Goal: Task Accomplishment & Management: Use online tool/utility

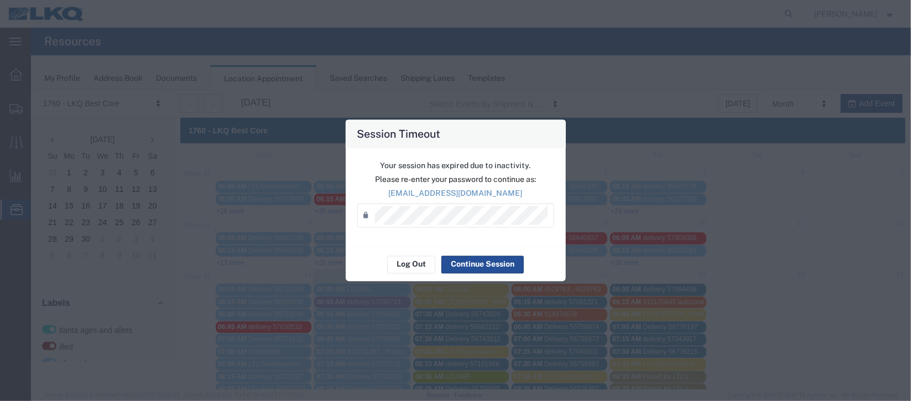
scroll to position [248, 0]
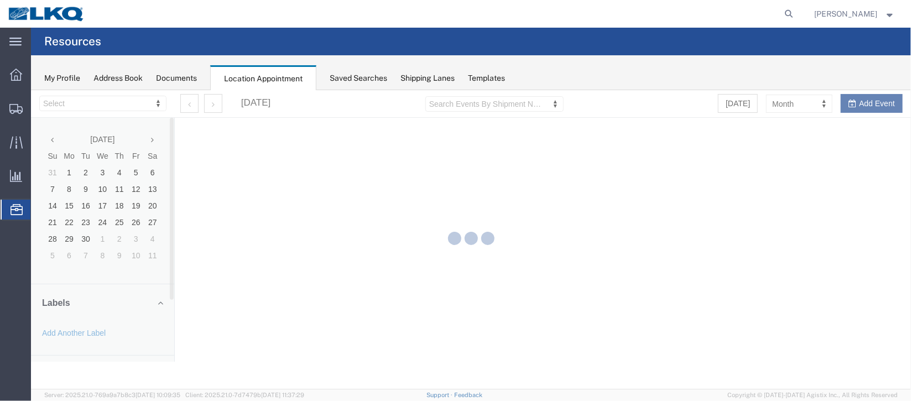
select select "27634"
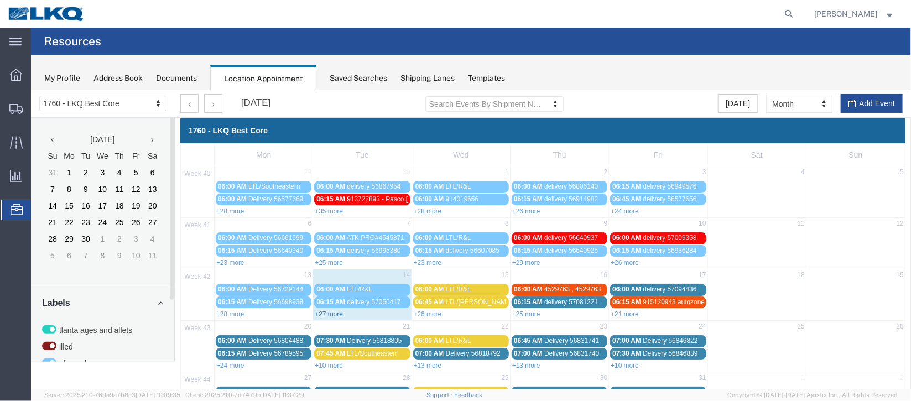
click at [331, 314] on link "+27 more" at bounding box center [328, 314] width 28 height 8
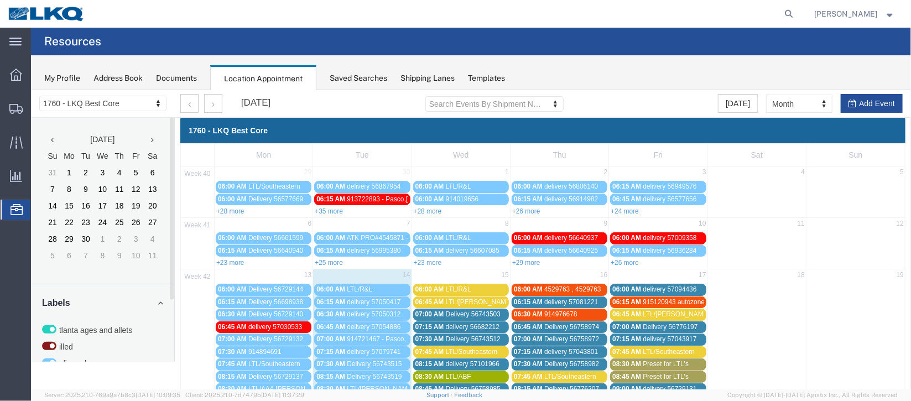
scroll to position [248, 0]
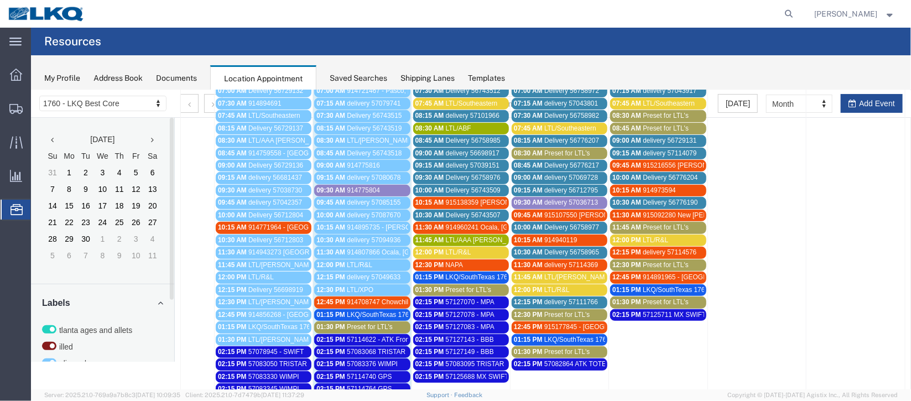
click at [368, 298] on span "914708747 Chowchilla, CA Rudolph Freight" at bounding box center [443, 302] width 195 height 8
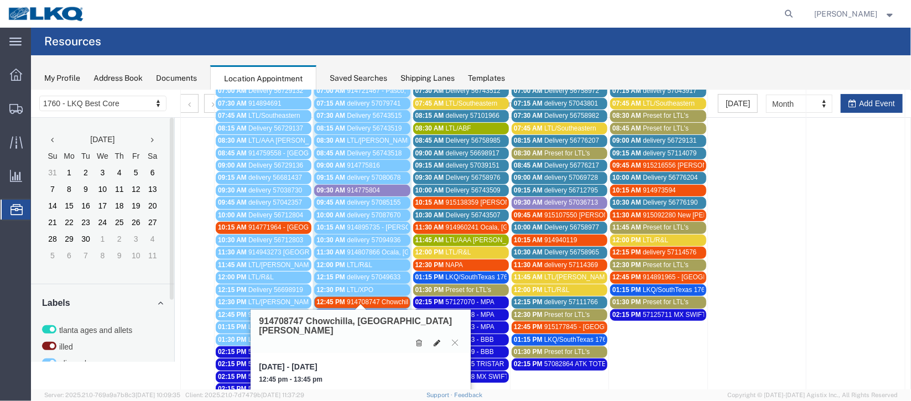
click at [434, 339] on icon at bounding box center [436, 343] width 7 height 8
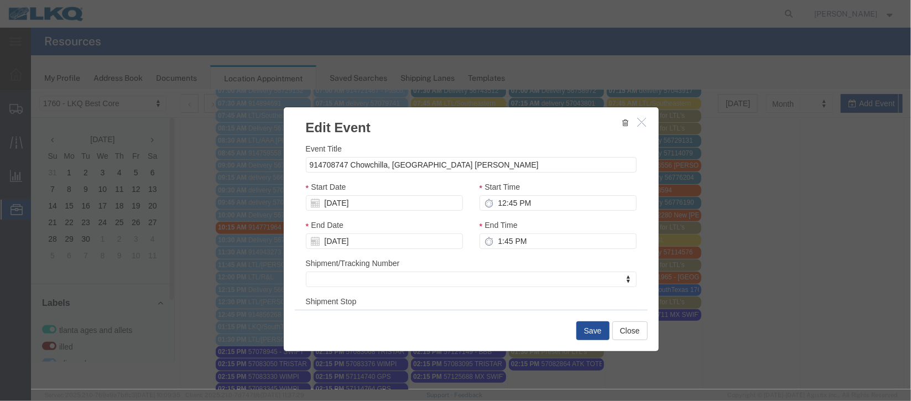
scroll to position [136, 0]
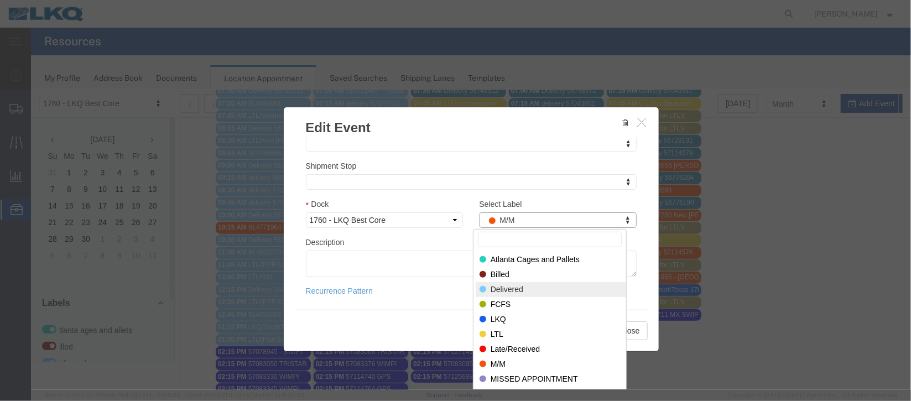
select select "40"
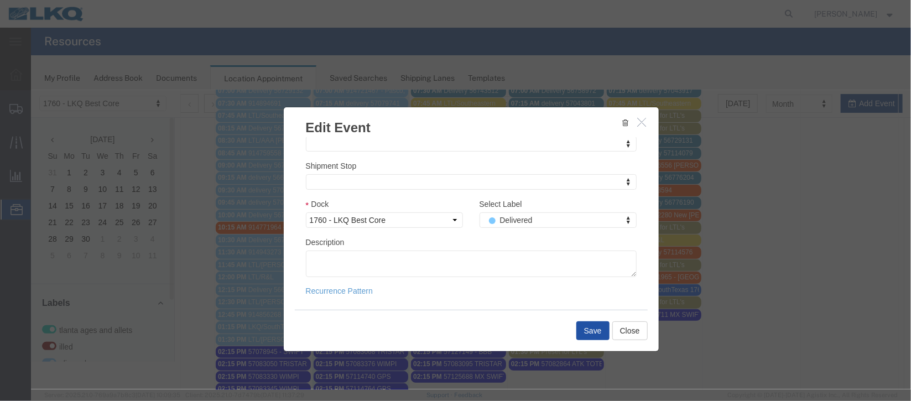
click at [580, 331] on button "Save" at bounding box center [592, 330] width 33 height 19
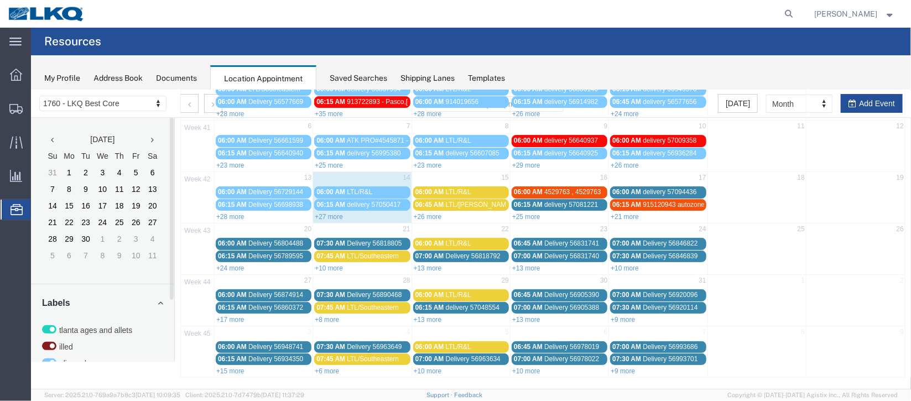
scroll to position [0, 0]
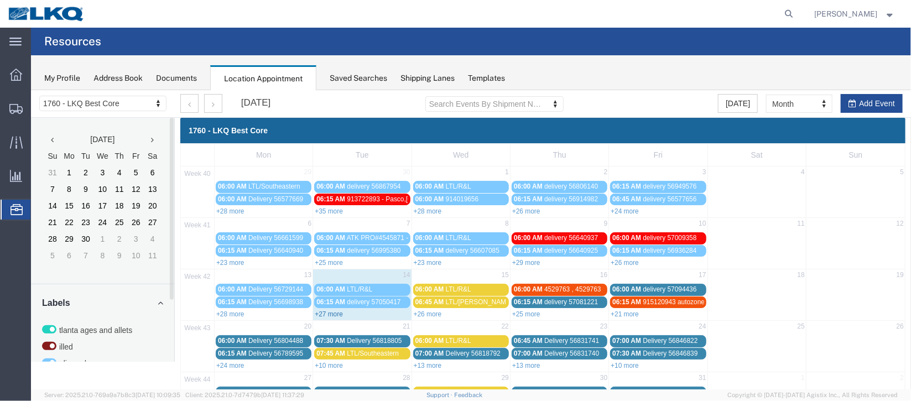
click at [337, 311] on link "+27 more" at bounding box center [328, 314] width 28 height 8
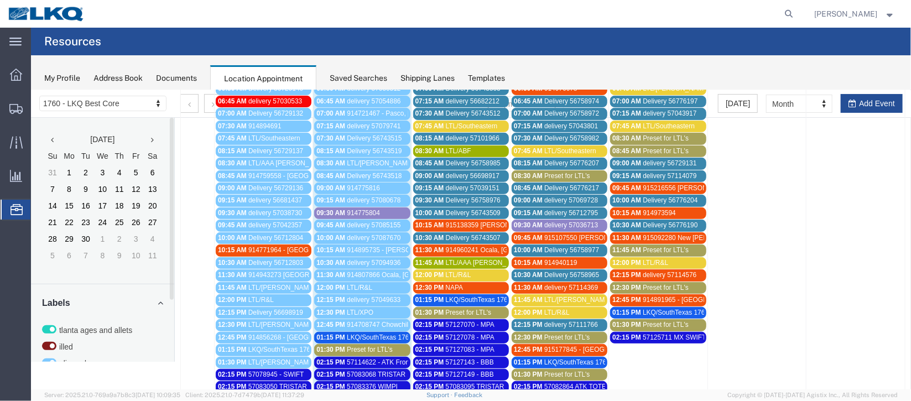
scroll to position [248, 0]
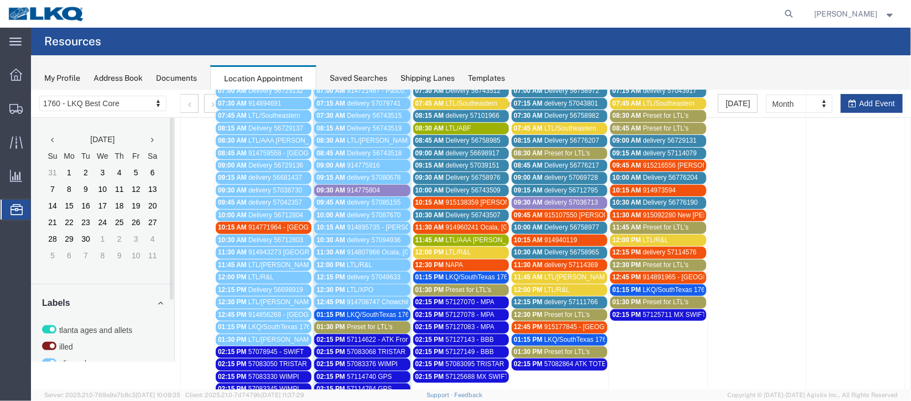
click at [367, 310] on span "LKQ/SouthTexas 1762" at bounding box center [379, 314] width 66 height 8
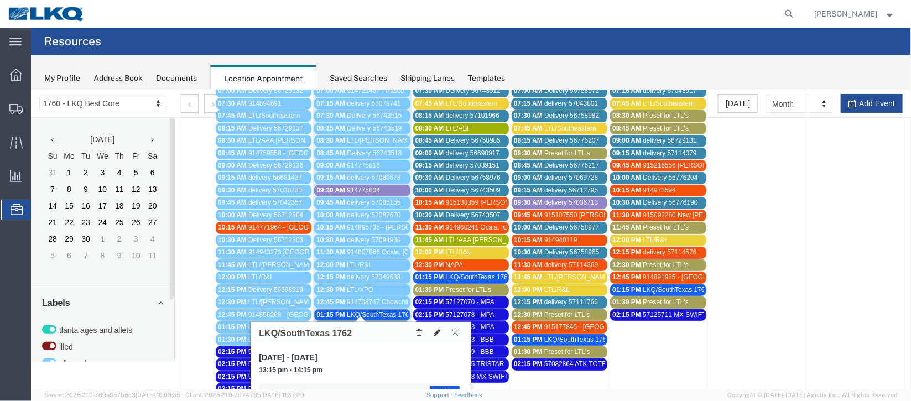
click at [439, 336] on button at bounding box center [436, 332] width 15 height 12
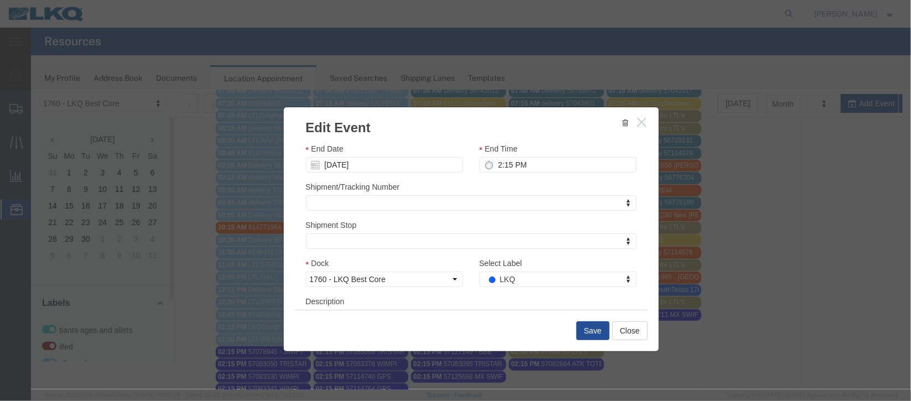
scroll to position [136, 0]
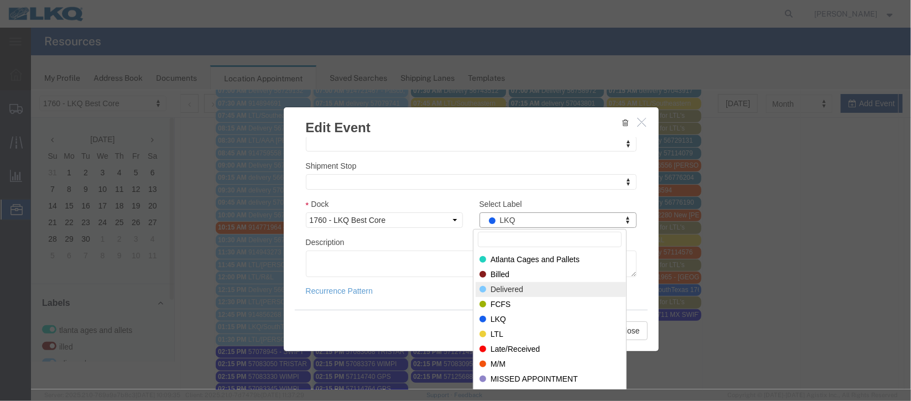
select select "40"
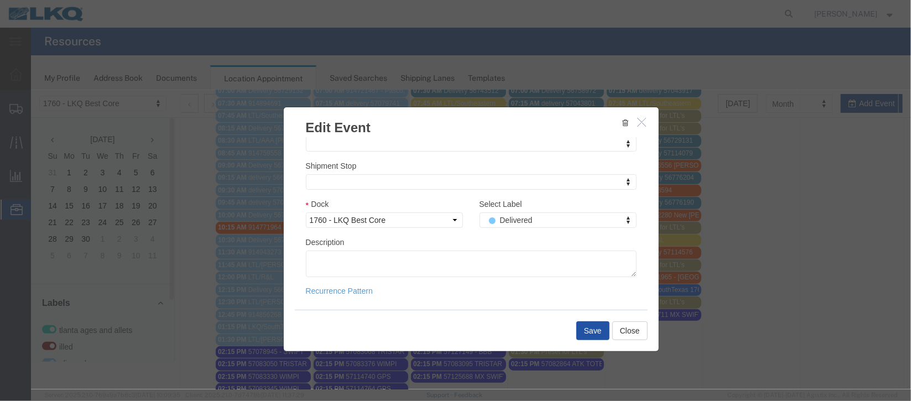
click at [595, 330] on button "Save" at bounding box center [592, 330] width 33 height 19
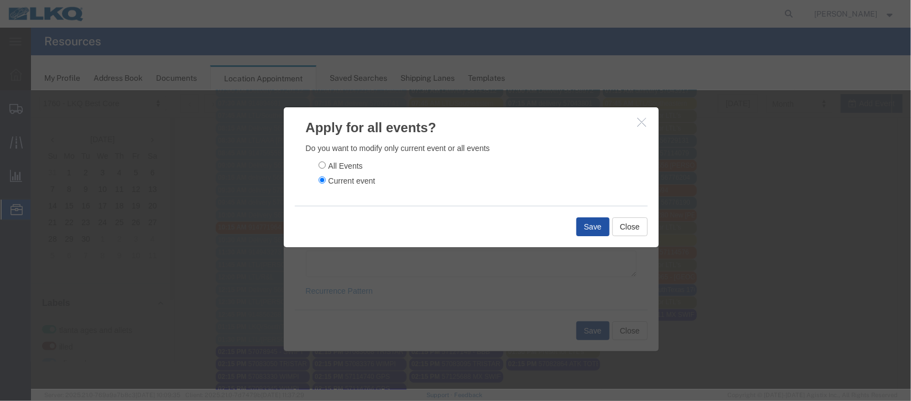
click at [601, 223] on button "Save" at bounding box center [592, 226] width 33 height 19
